Goal: Find specific page/section: Find specific page/section

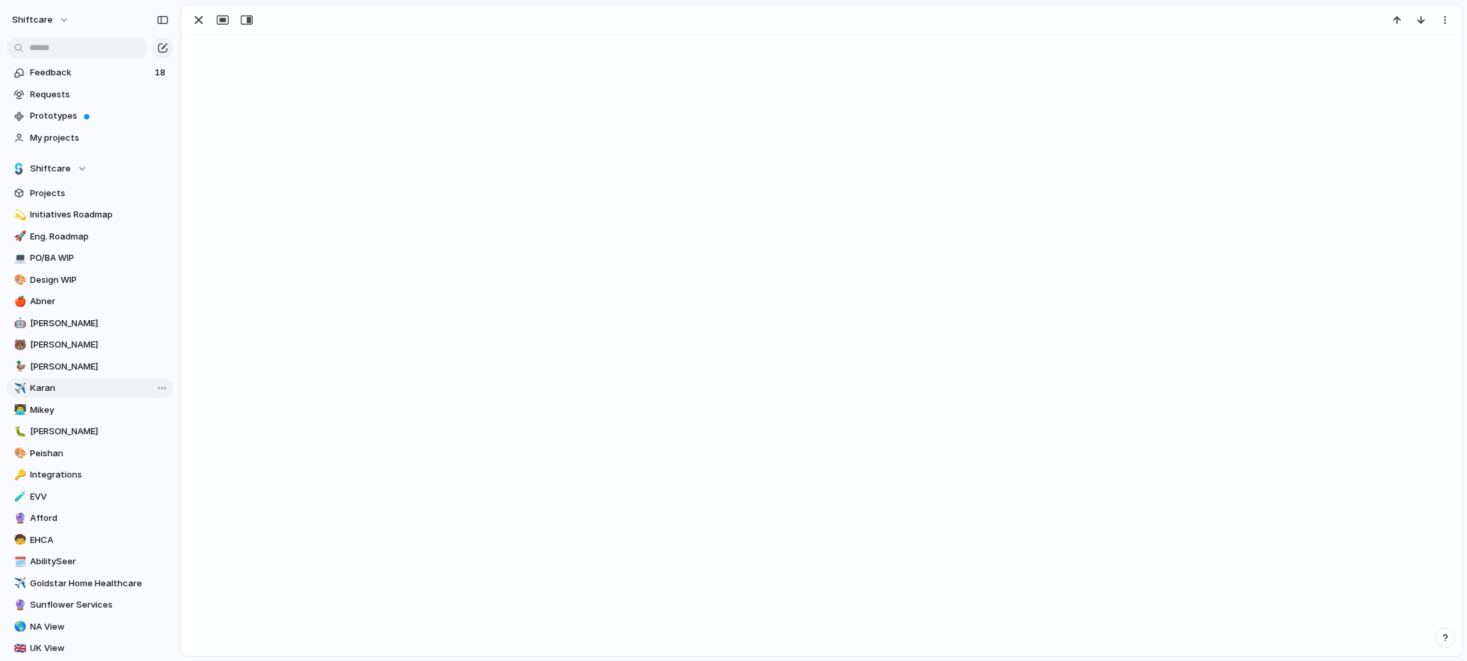
click at [84, 387] on span "Karan" at bounding box center [99, 387] width 139 height 13
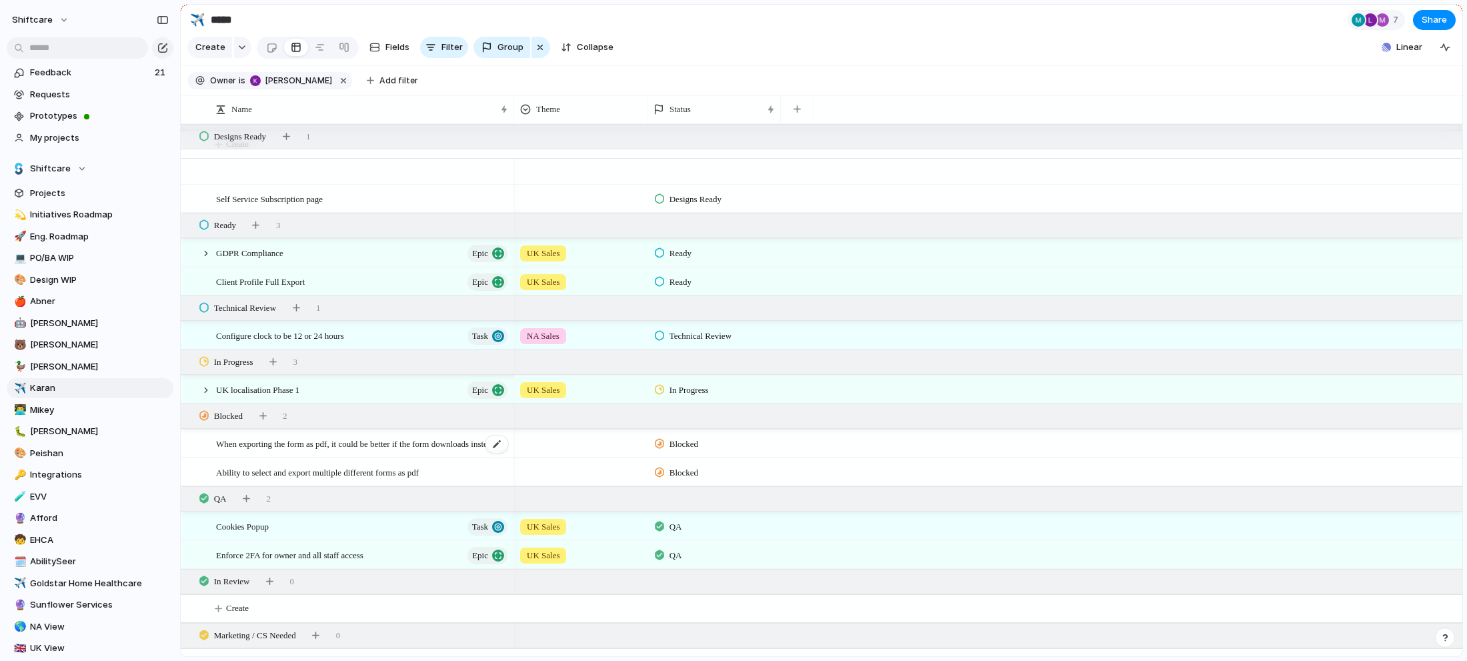
scroll to position [759, 0]
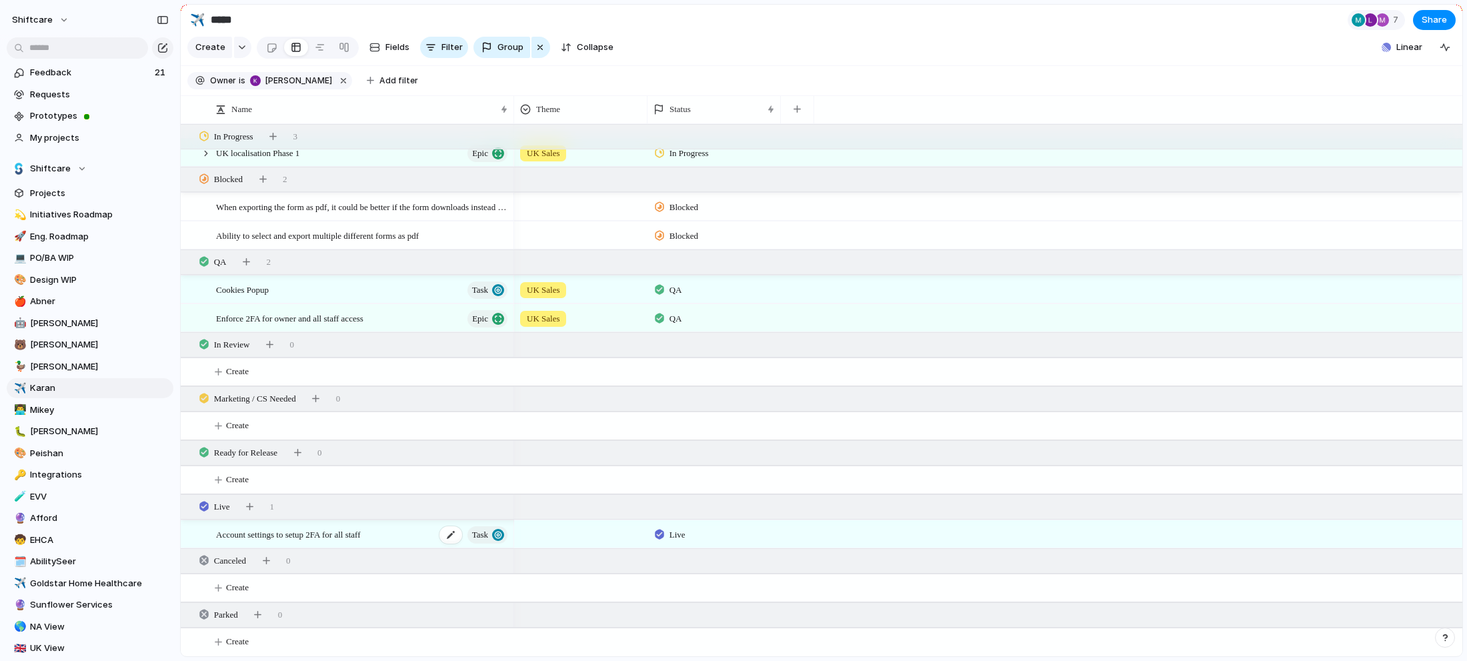
click at [405, 528] on div "Account settings to setup 2FA for all staff Task" at bounding box center [362, 534] width 293 height 27
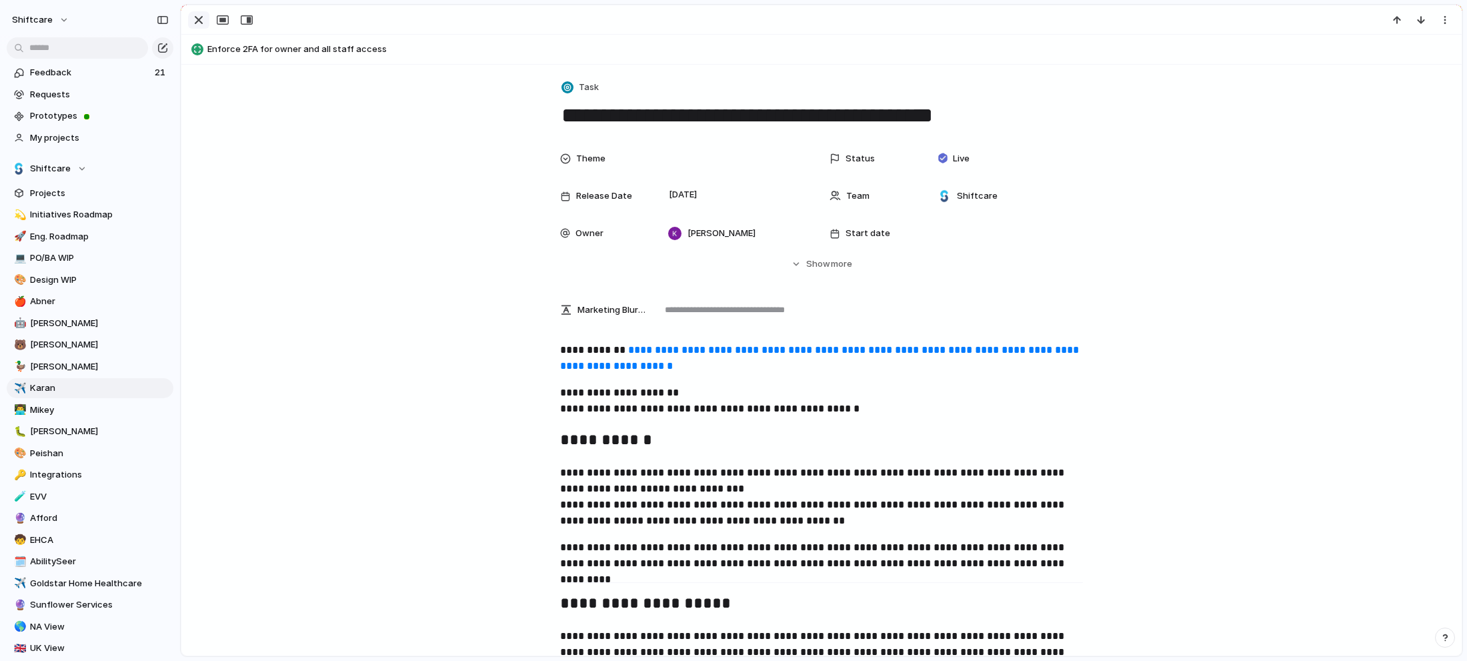
click at [193, 20] on div "button" at bounding box center [199, 20] width 16 height 16
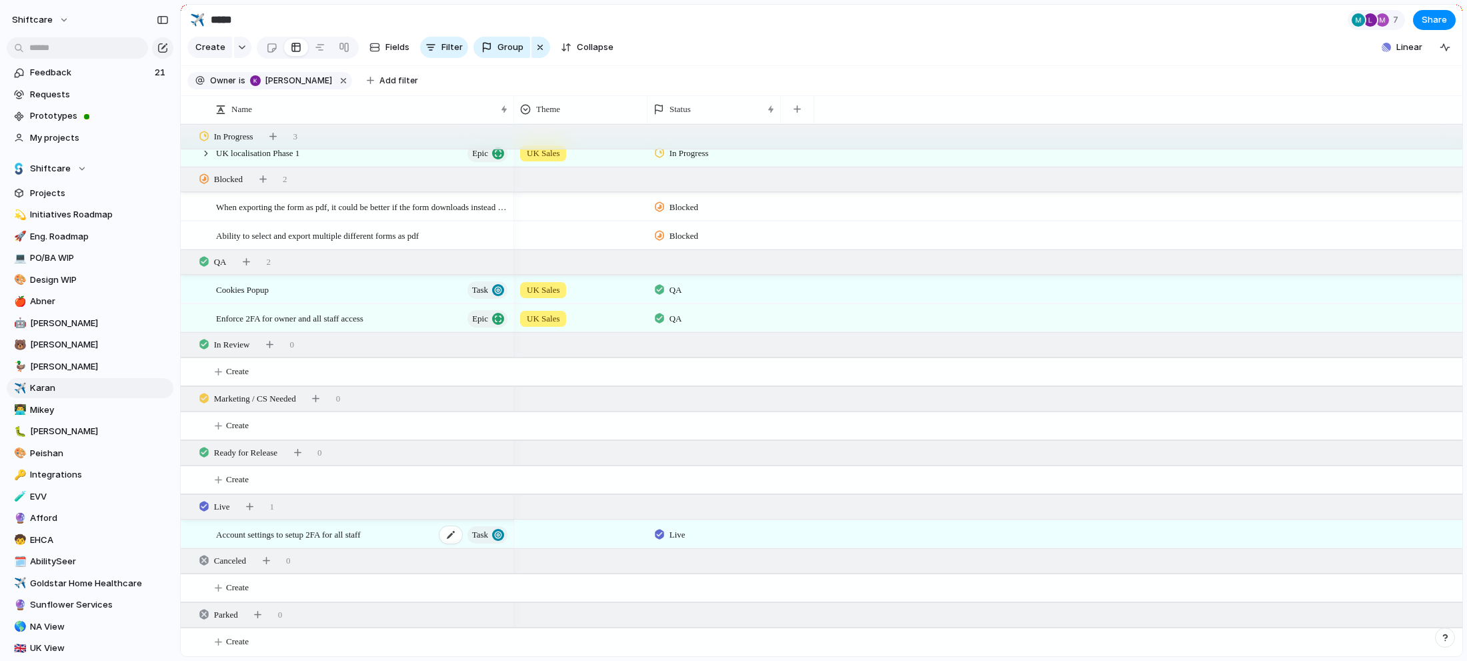
click at [411, 533] on div "Account settings to setup 2FA for all staff Task" at bounding box center [362, 534] width 293 height 27
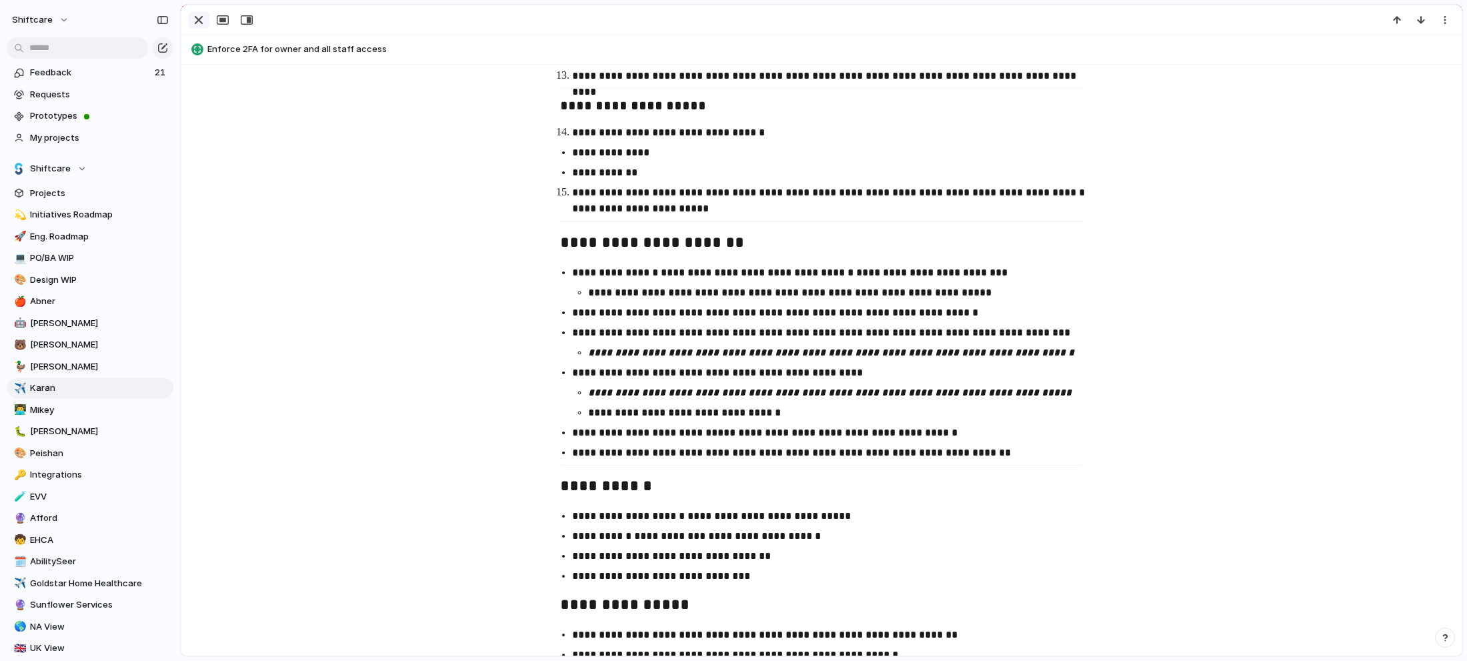
click at [189, 13] on button "button" at bounding box center [198, 19] width 21 height 17
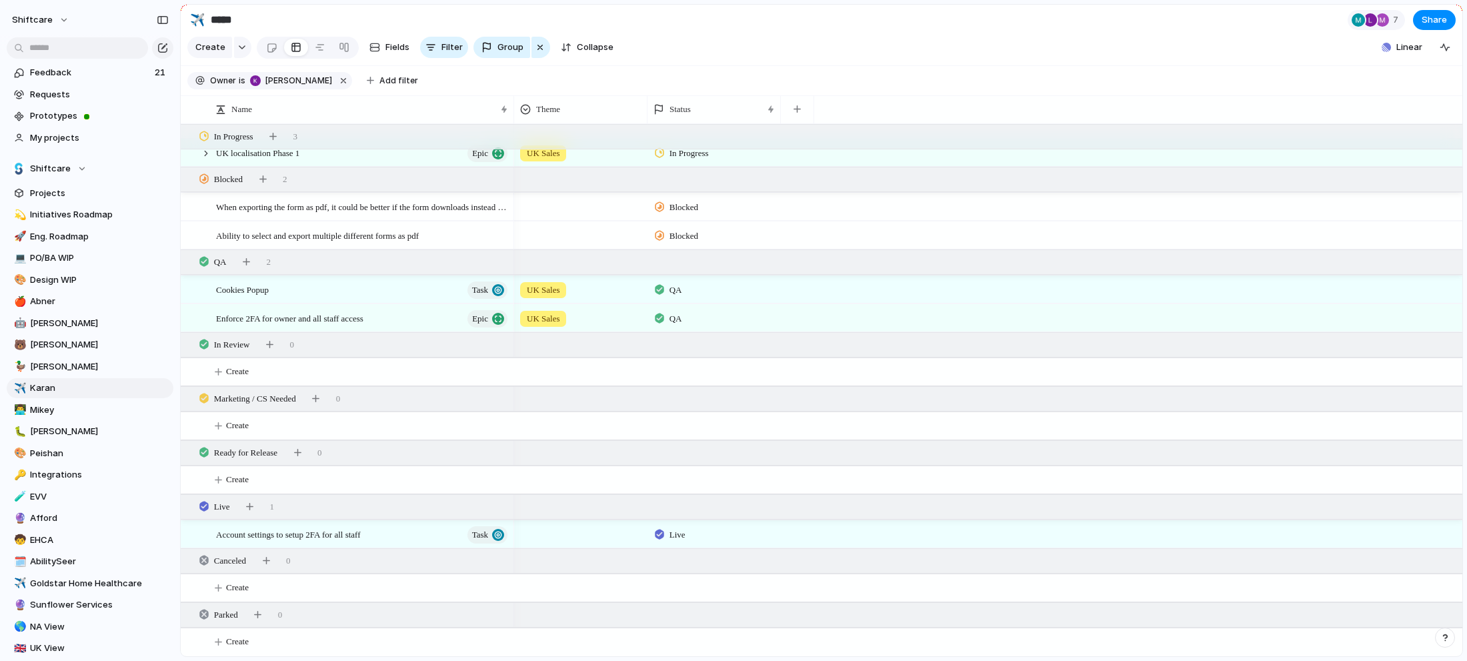
click at [851, 42] on section "Create Fields Filter Group Zoom Collapse Linear" at bounding box center [822, 50] width 1282 height 32
click at [375, 291] on div "Cookies Popup Task" at bounding box center [362, 289] width 293 height 27
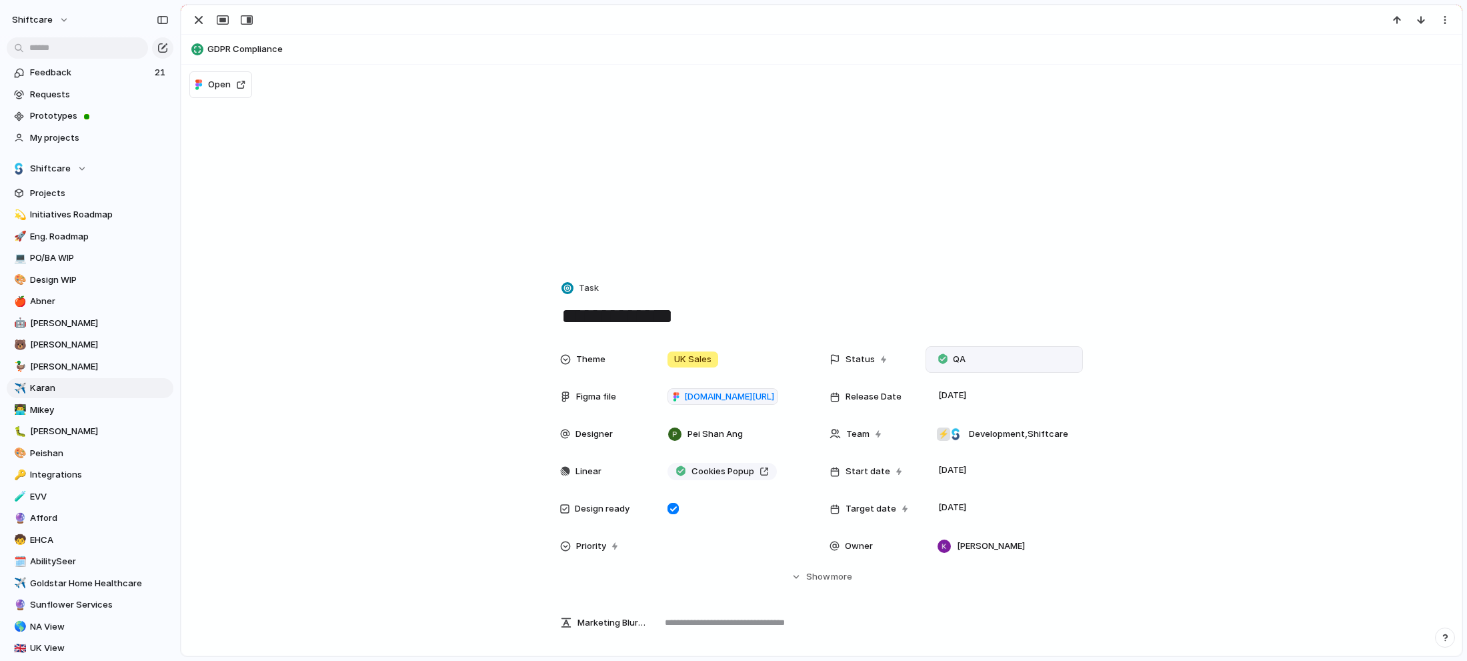
click at [944, 362] on div at bounding box center [942, 359] width 9 height 12
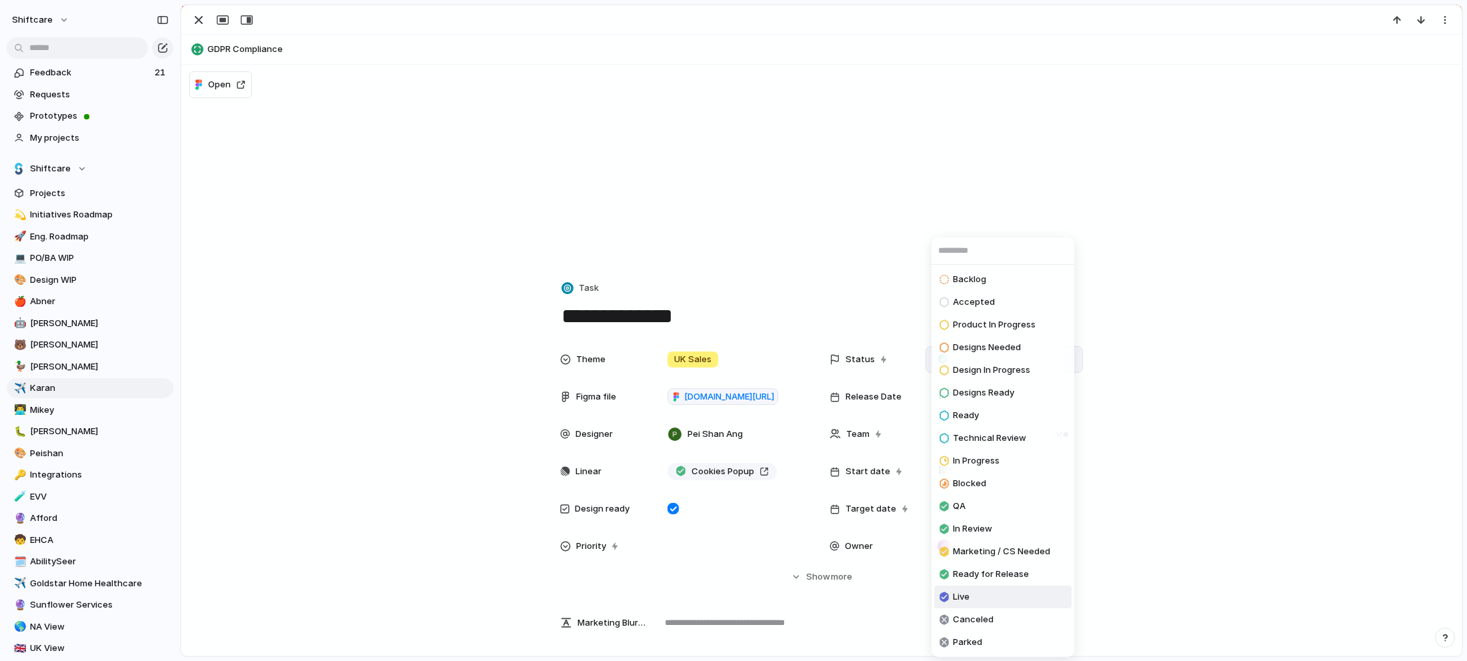
click at [966, 597] on span "Live" at bounding box center [961, 596] width 17 height 13
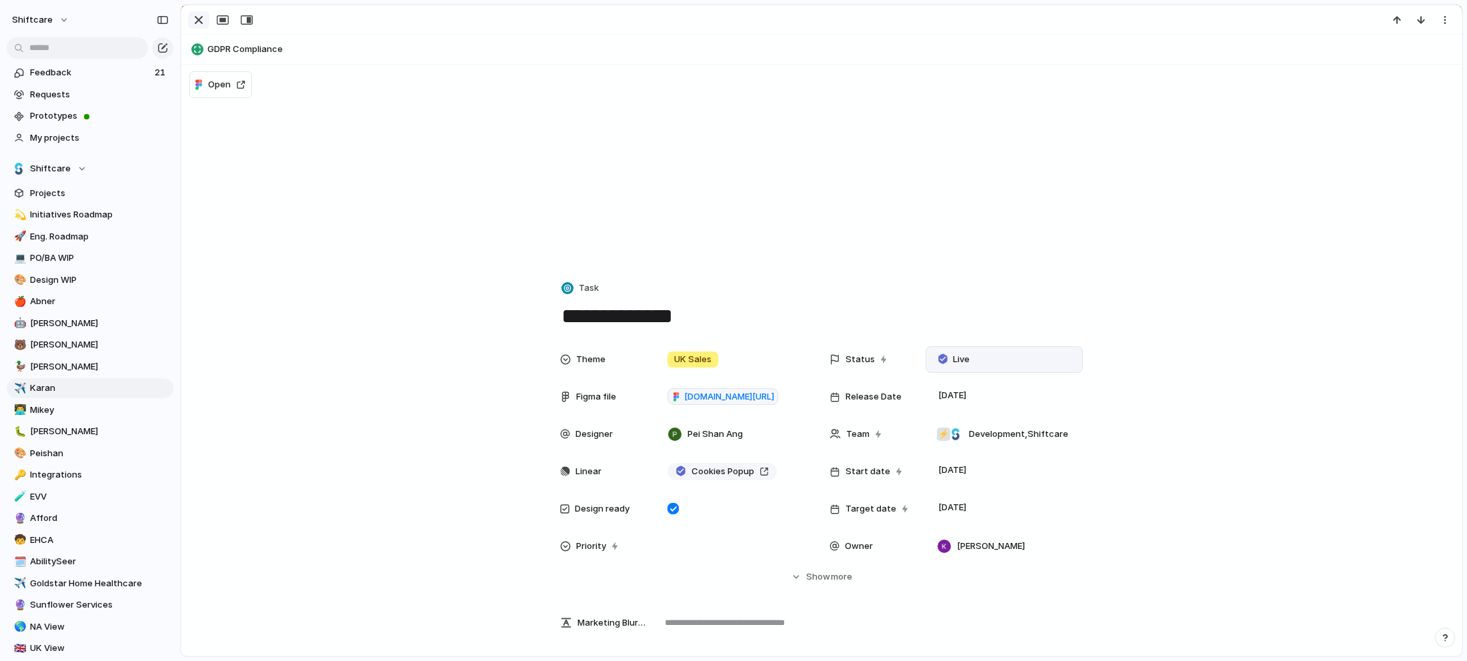
click at [200, 19] on div "button" at bounding box center [199, 20] width 16 height 16
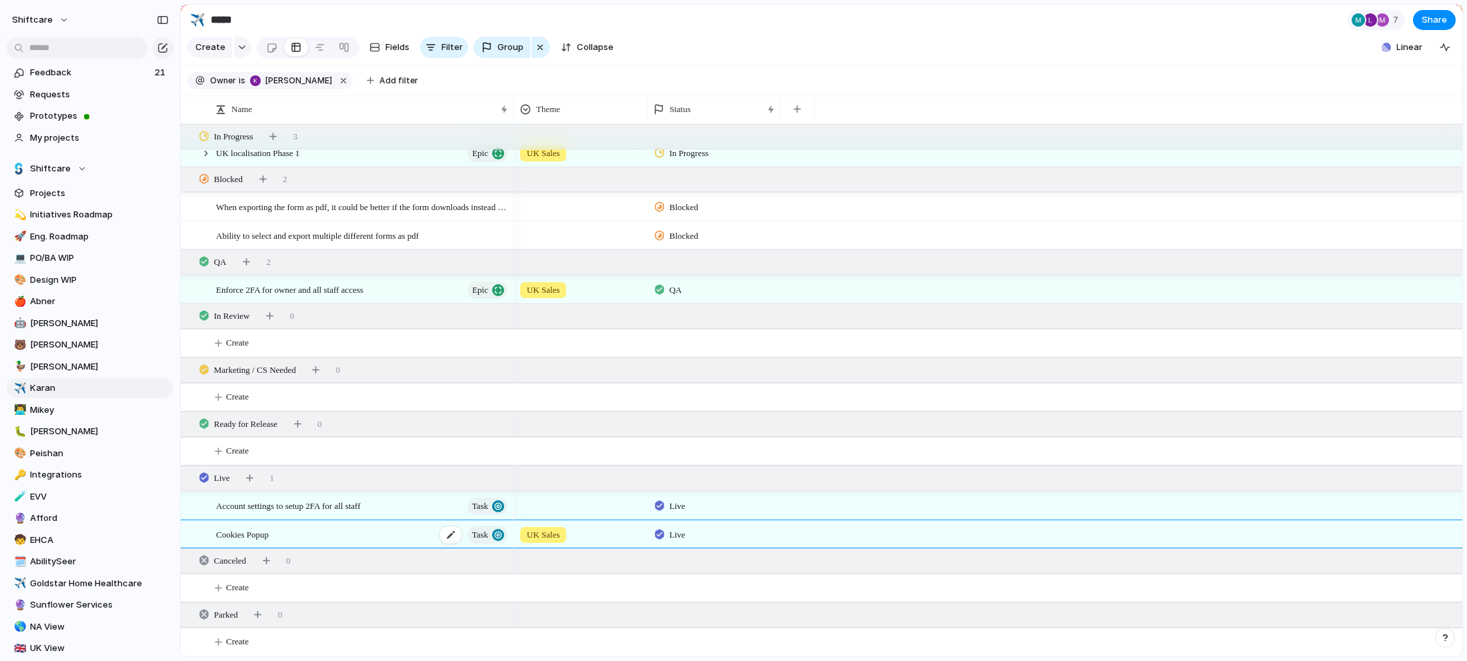
click at [349, 533] on div "Cookies Popup Task" at bounding box center [362, 534] width 293 height 27
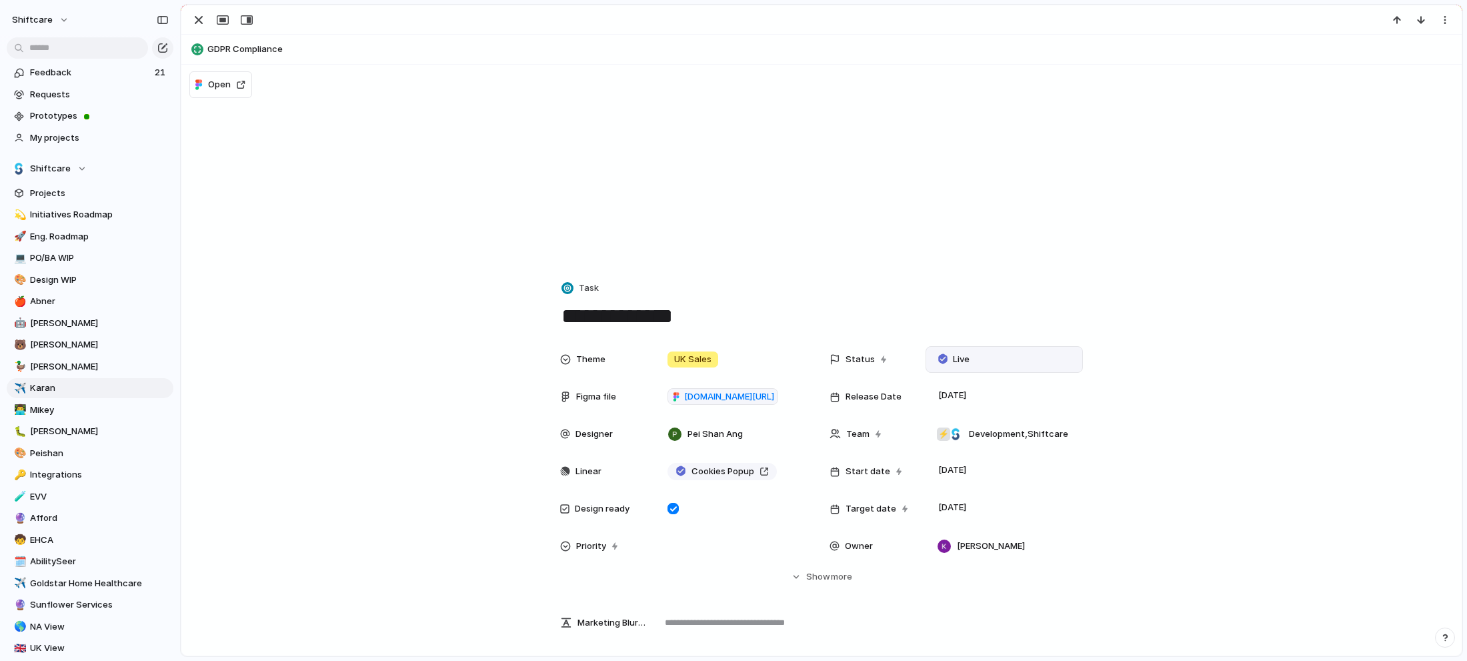
click at [933, 351] on div "Live" at bounding box center [956, 359] width 49 height 19
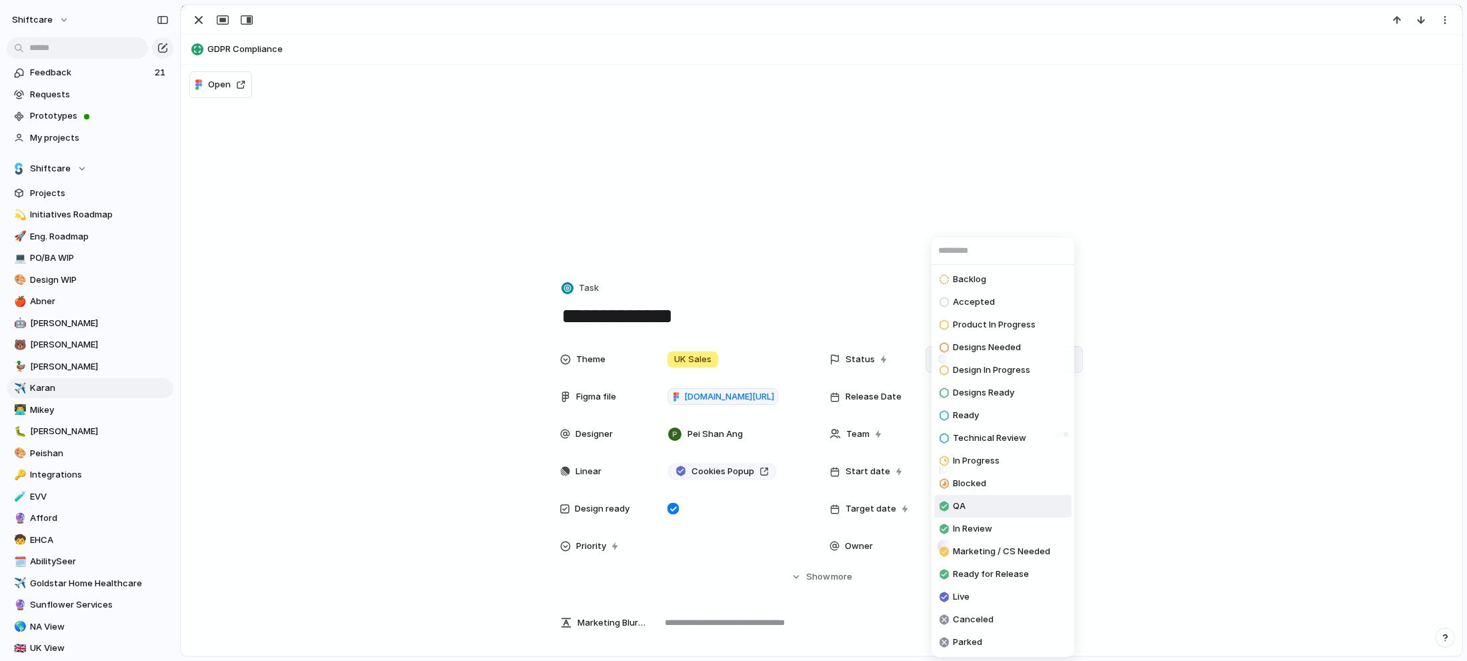
click at [971, 501] on li "QA" at bounding box center [1002, 506] width 137 height 23
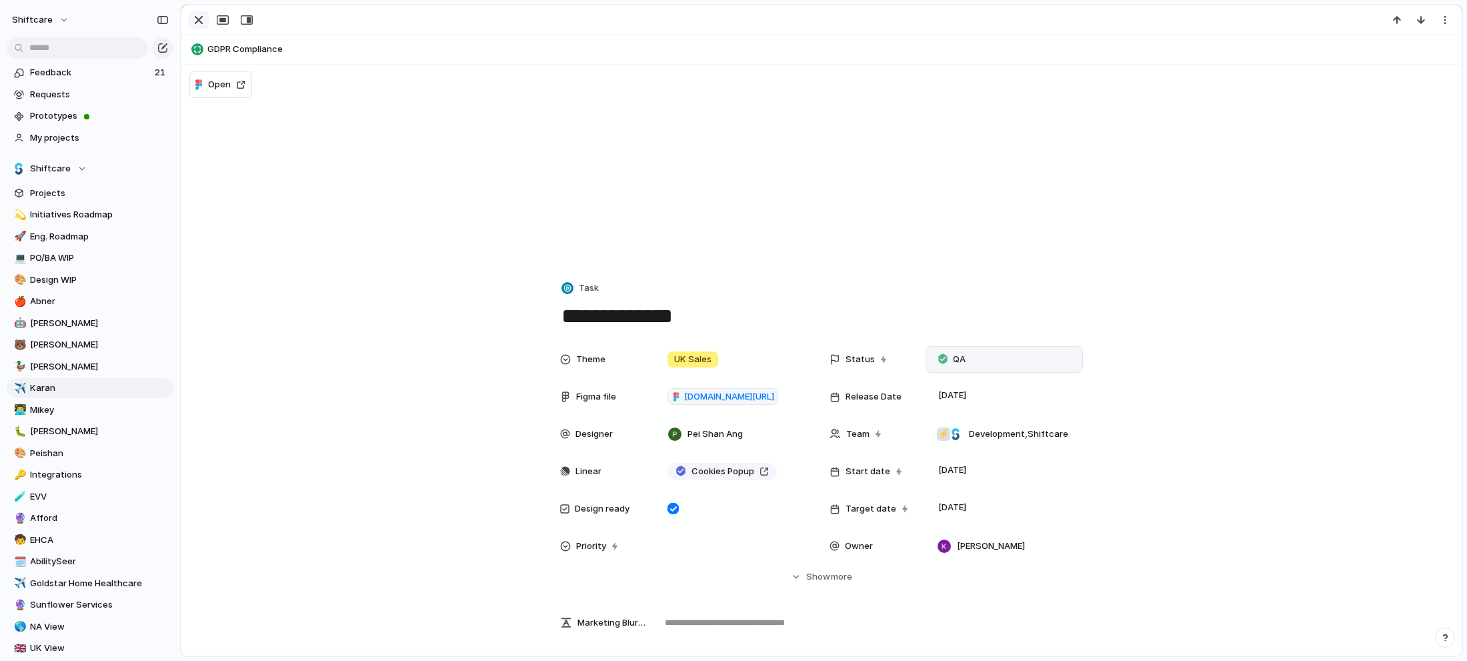
click at [201, 19] on div "button" at bounding box center [199, 20] width 16 height 16
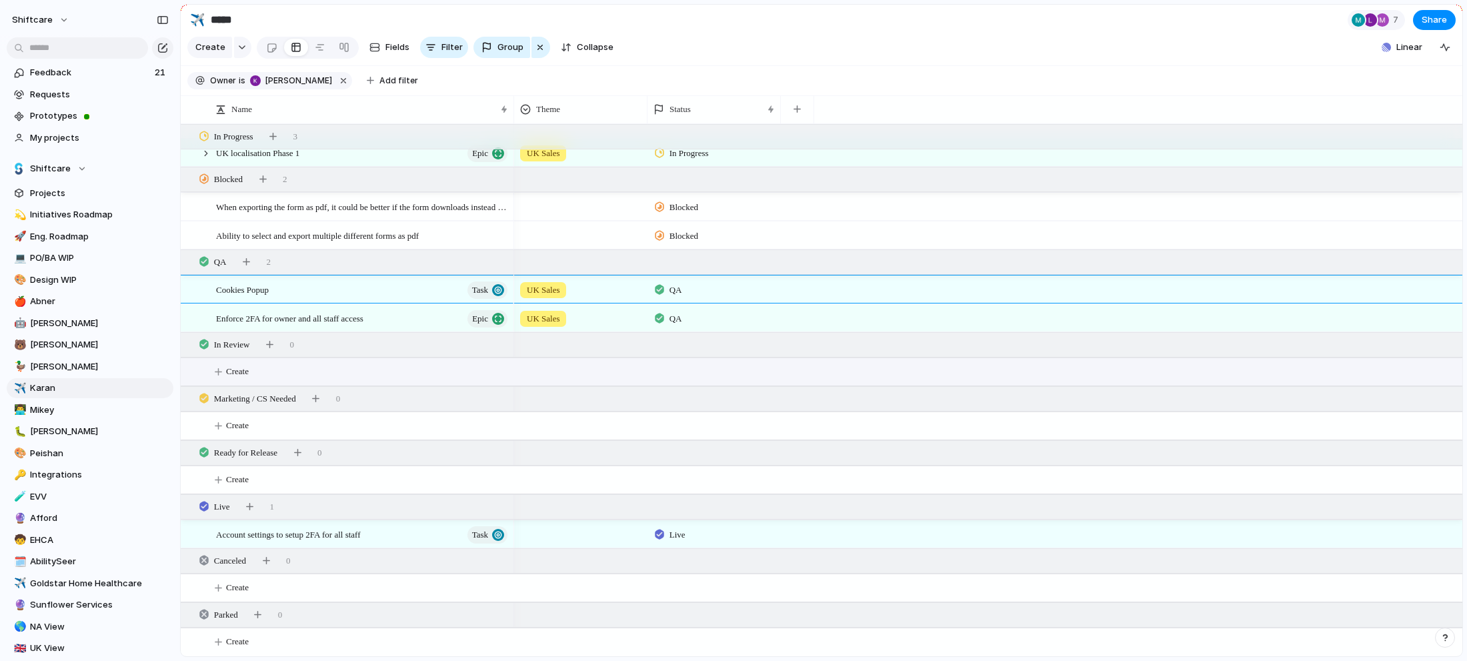
click at [637, 377] on button "Create" at bounding box center [838, 371] width 1289 height 27
click at [347, 292] on div "Cookies Popup Task" at bounding box center [362, 289] width 293 height 27
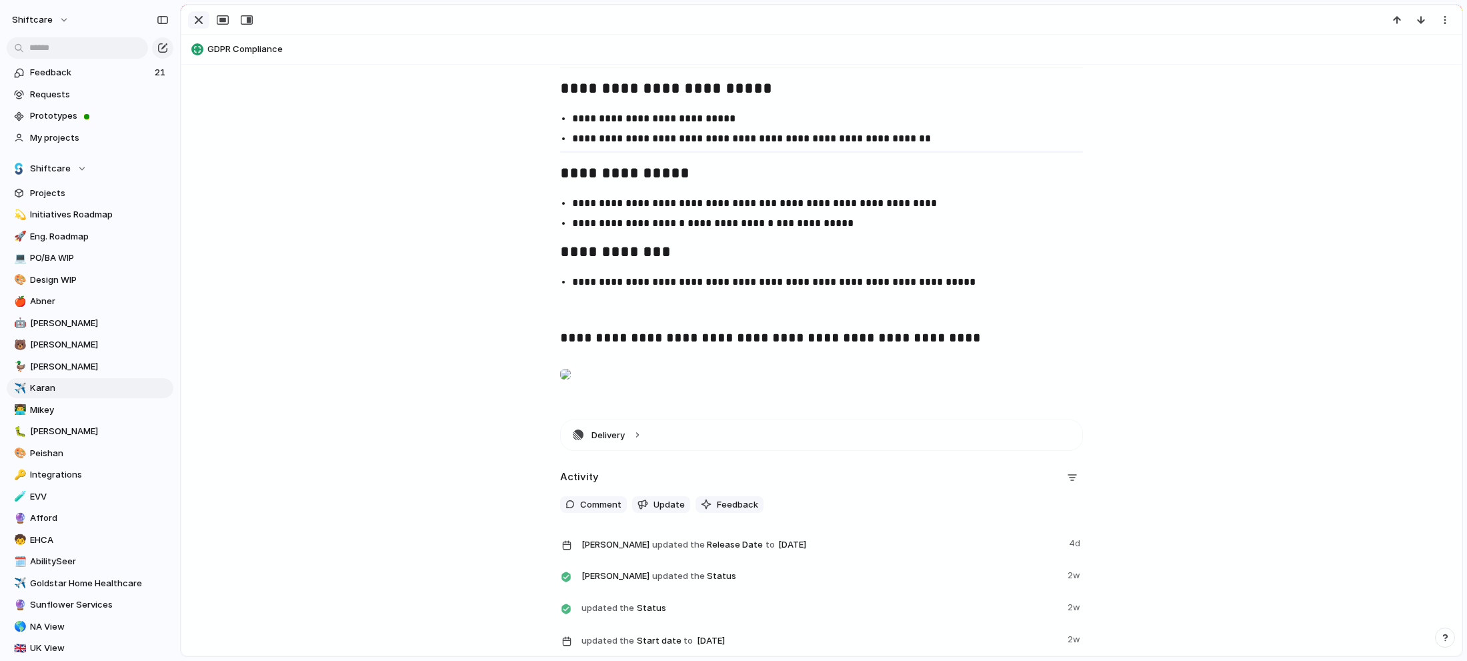
click at [203, 19] on div "button" at bounding box center [199, 20] width 16 height 16
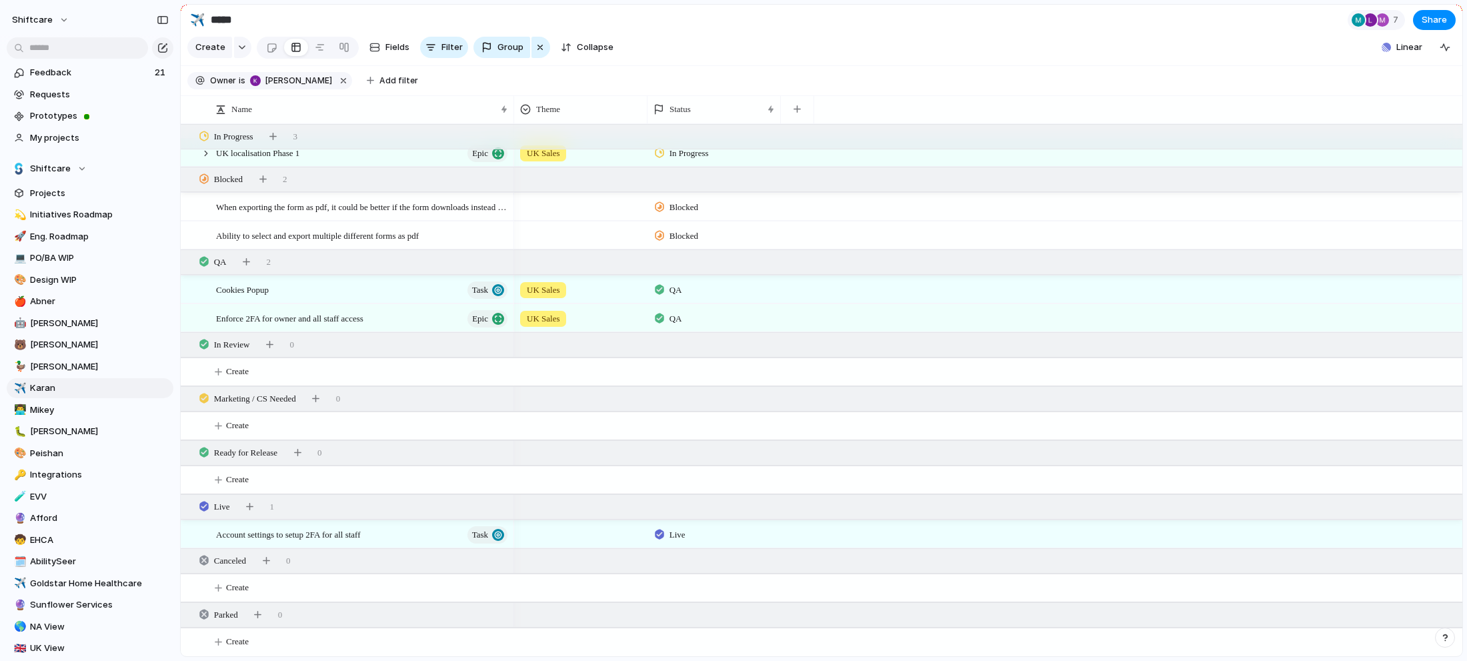
click at [935, 39] on section "Create Fields Filter Group Zoom Collapse Linear" at bounding box center [822, 50] width 1282 height 32
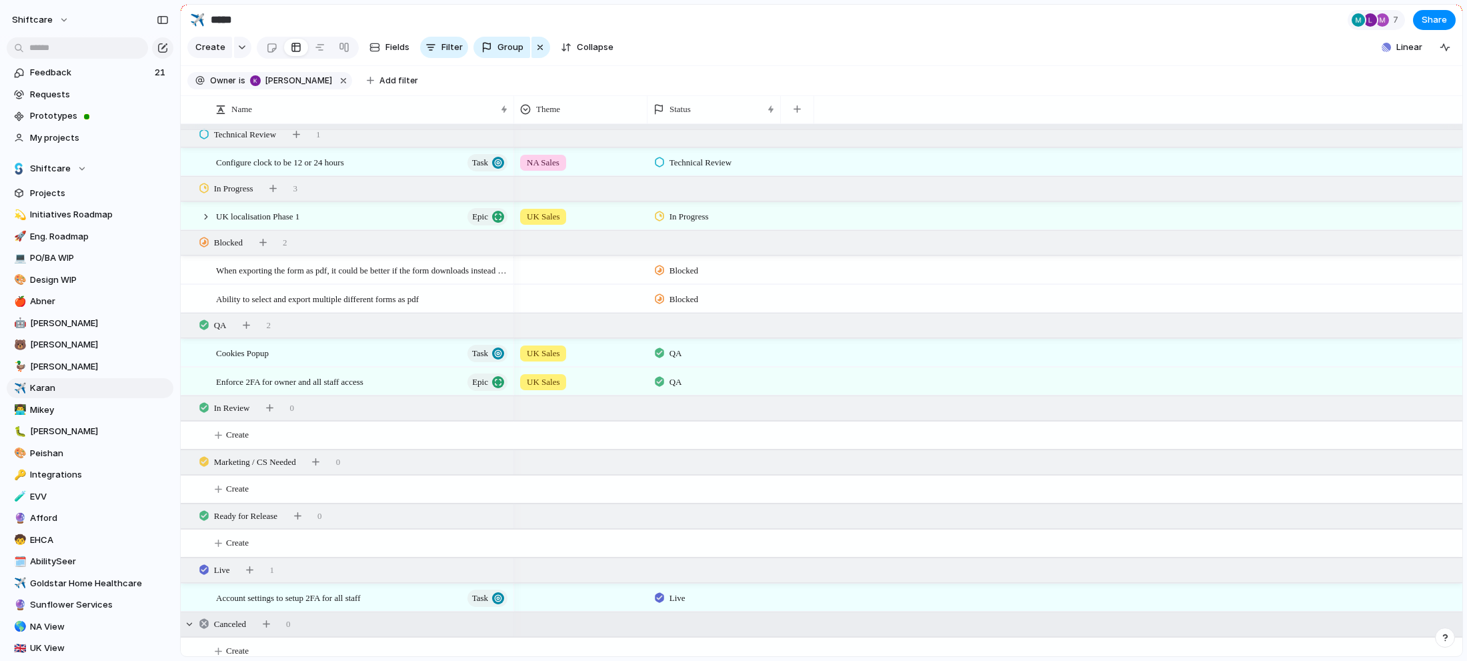
scroll to position [688, 0]
